Goal: Book appointment/travel/reservation

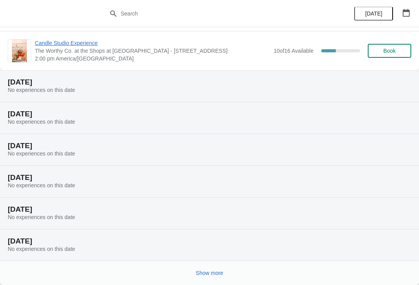
scroll to position [221, 0]
click at [211, 278] on button "Show more" at bounding box center [210, 273] width 34 height 14
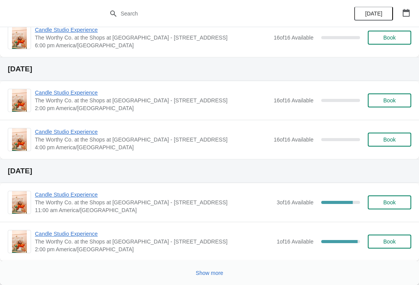
scroll to position [835, 0]
click at [79, 197] on span "Candle Studio Experience" at bounding box center [154, 195] width 238 height 8
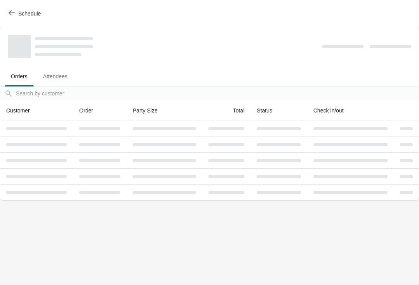
scroll to position [0, 0]
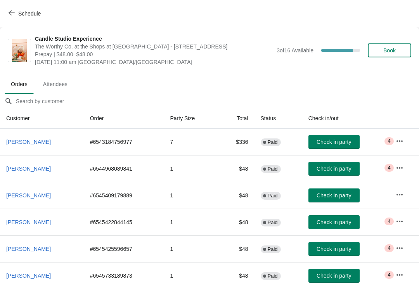
click at [224, 256] on td "$48" at bounding box center [236, 248] width 36 height 27
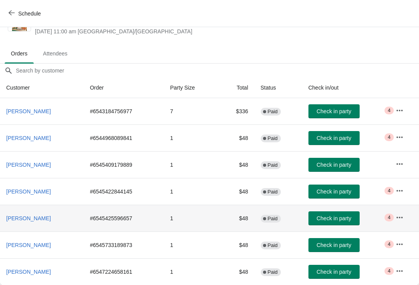
scroll to position [31, 0]
click at [16, 14] on span "Schedule" at bounding box center [25, 13] width 31 height 7
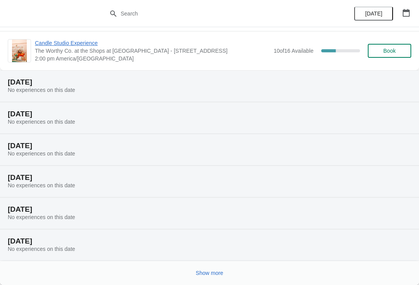
scroll to position [221, 0]
click at [223, 279] on button "Show more" at bounding box center [210, 273] width 34 height 14
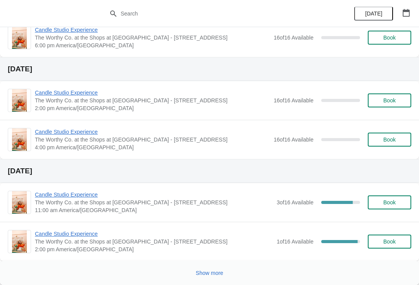
scroll to position [835, 0]
click at [79, 235] on span "Candle Studio Experience" at bounding box center [154, 234] width 238 height 8
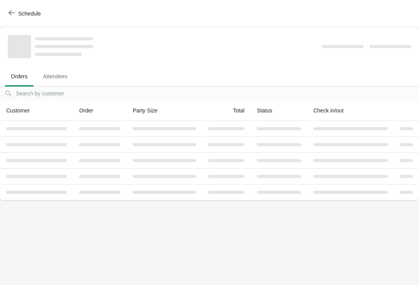
scroll to position [0, 0]
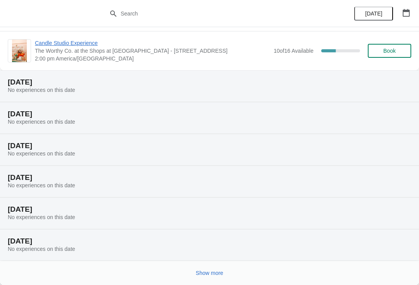
scroll to position [221, 0]
click at [212, 279] on button "Show more" at bounding box center [210, 273] width 34 height 14
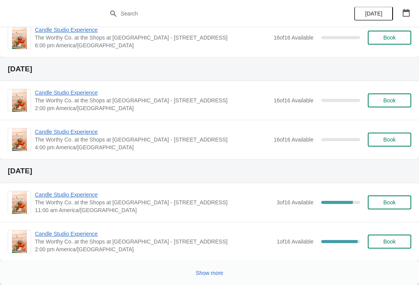
scroll to position [835, 0]
click at [80, 197] on span "Candle Studio Experience" at bounding box center [154, 195] width 238 height 8
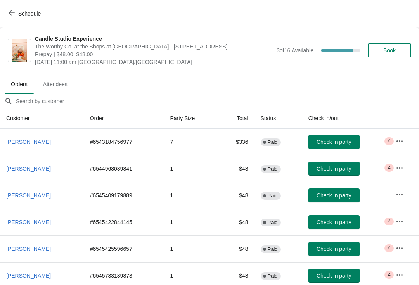
scroll to position [0, 0]
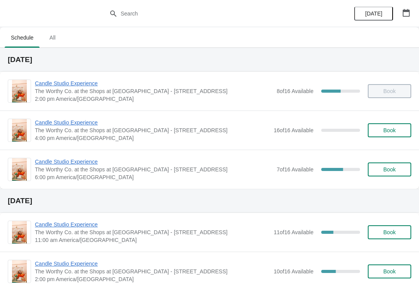
click at [51, 159] on span "Candle Studio Experience" at bounding box center [154, 162] width 238 height 8
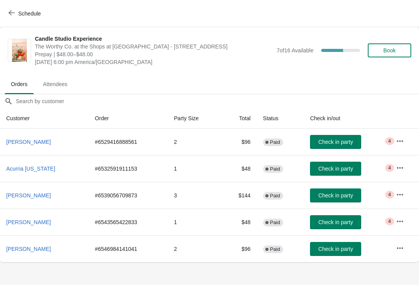
click at [14, 10] on icon "button" at bounding box center [12, 13] width 6 height 6
